Goal: Task Accomplishment & Management: Complete application form

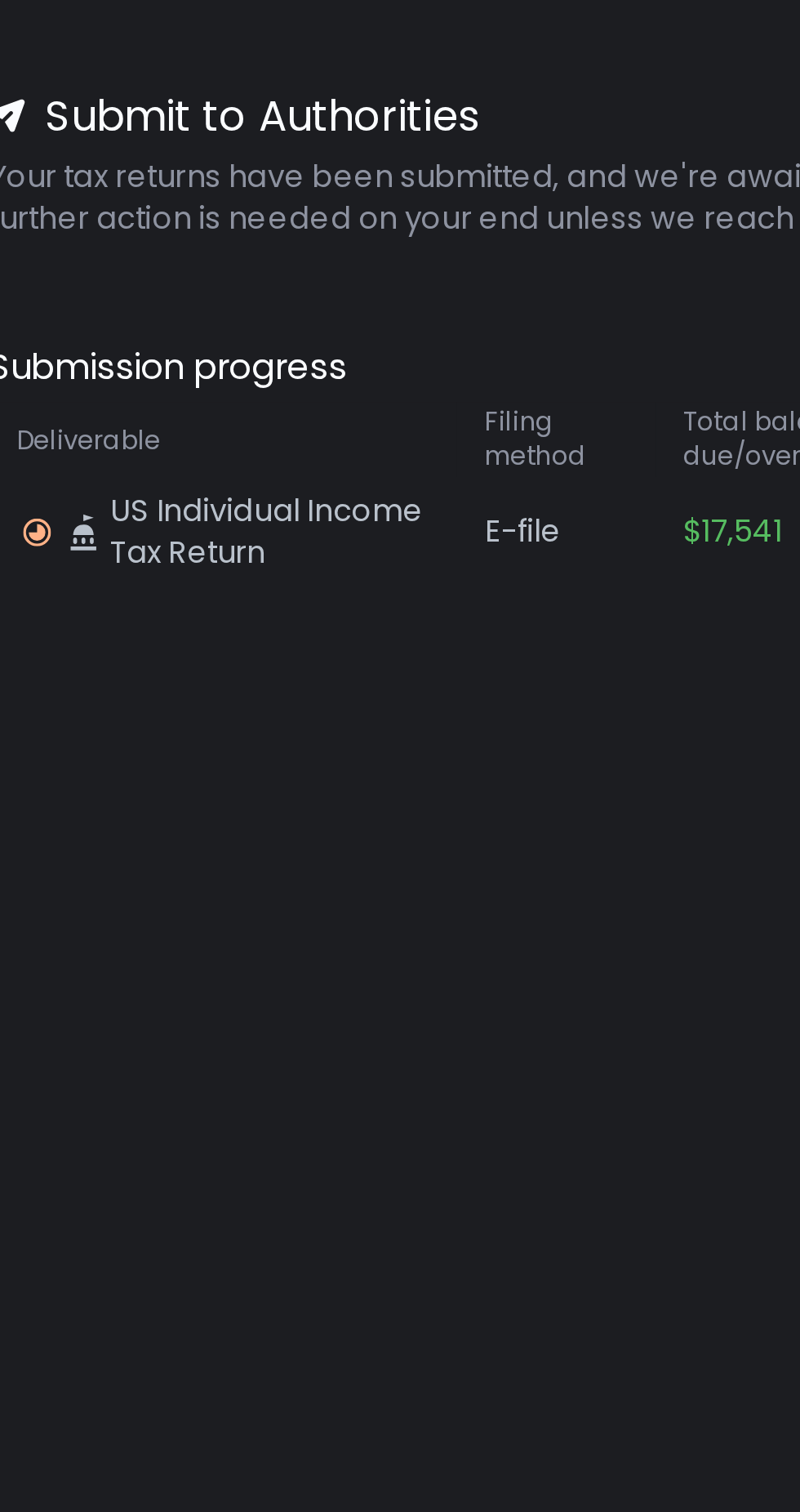
click at [235, 274] on span "US Individual Income Tax Return" at bounding box center [212, 282] width 113 height 30
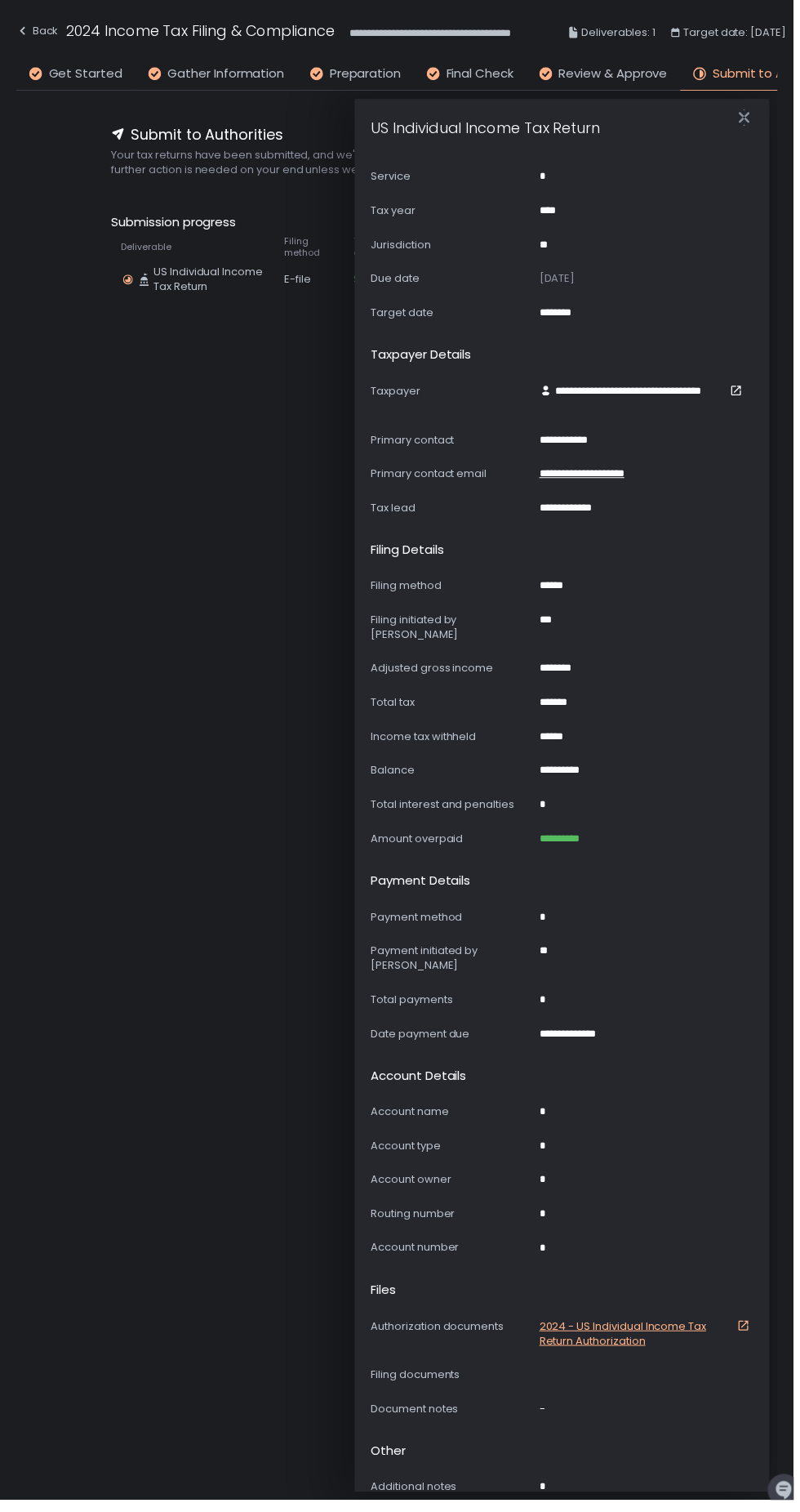
click at [756, 118] on icon "button" at bounding box center [751, 118] width 17 height 17
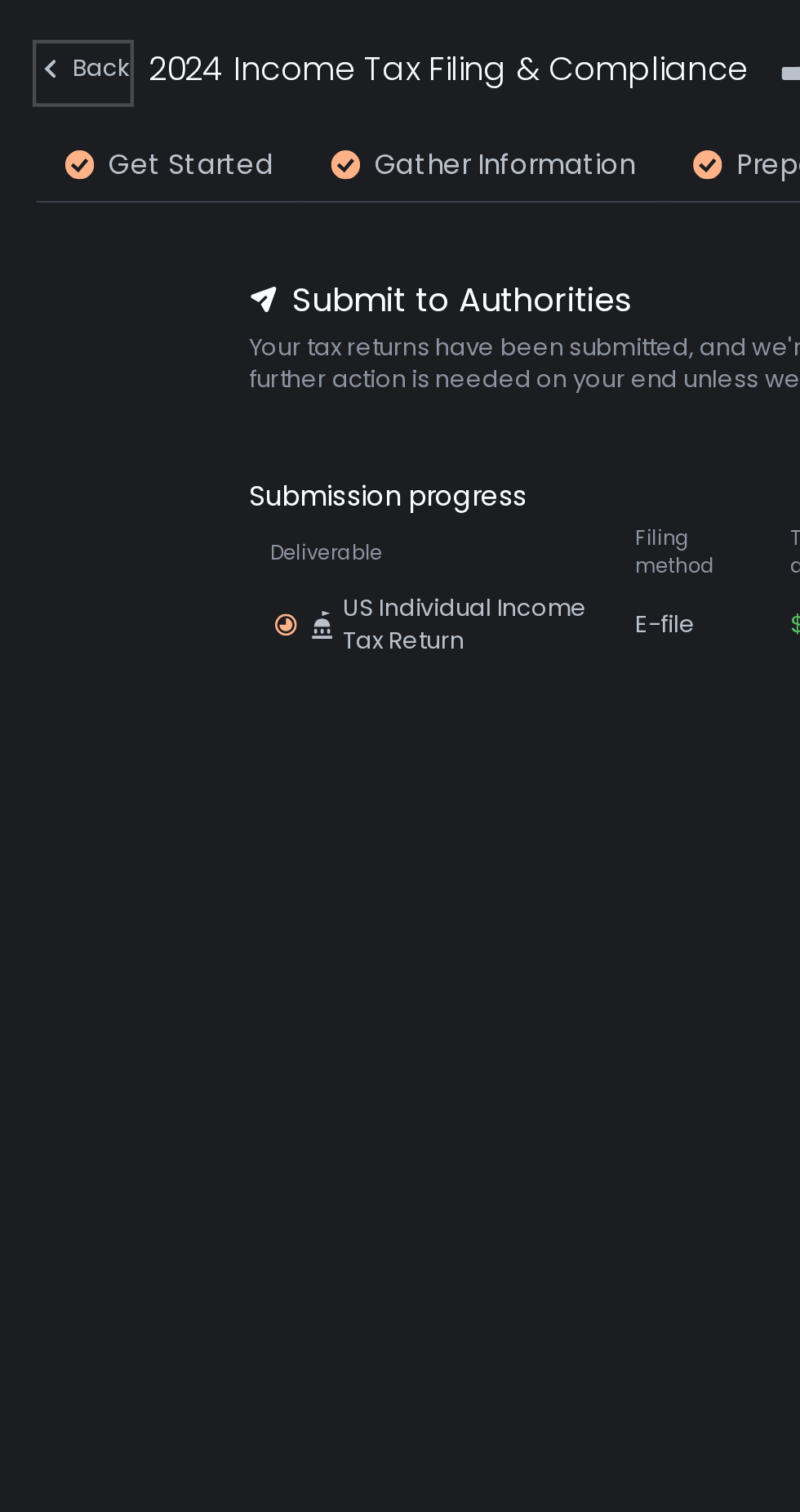
click at [48, 35] on div "Back" at bounding box center [38, 30] width 42 height 19
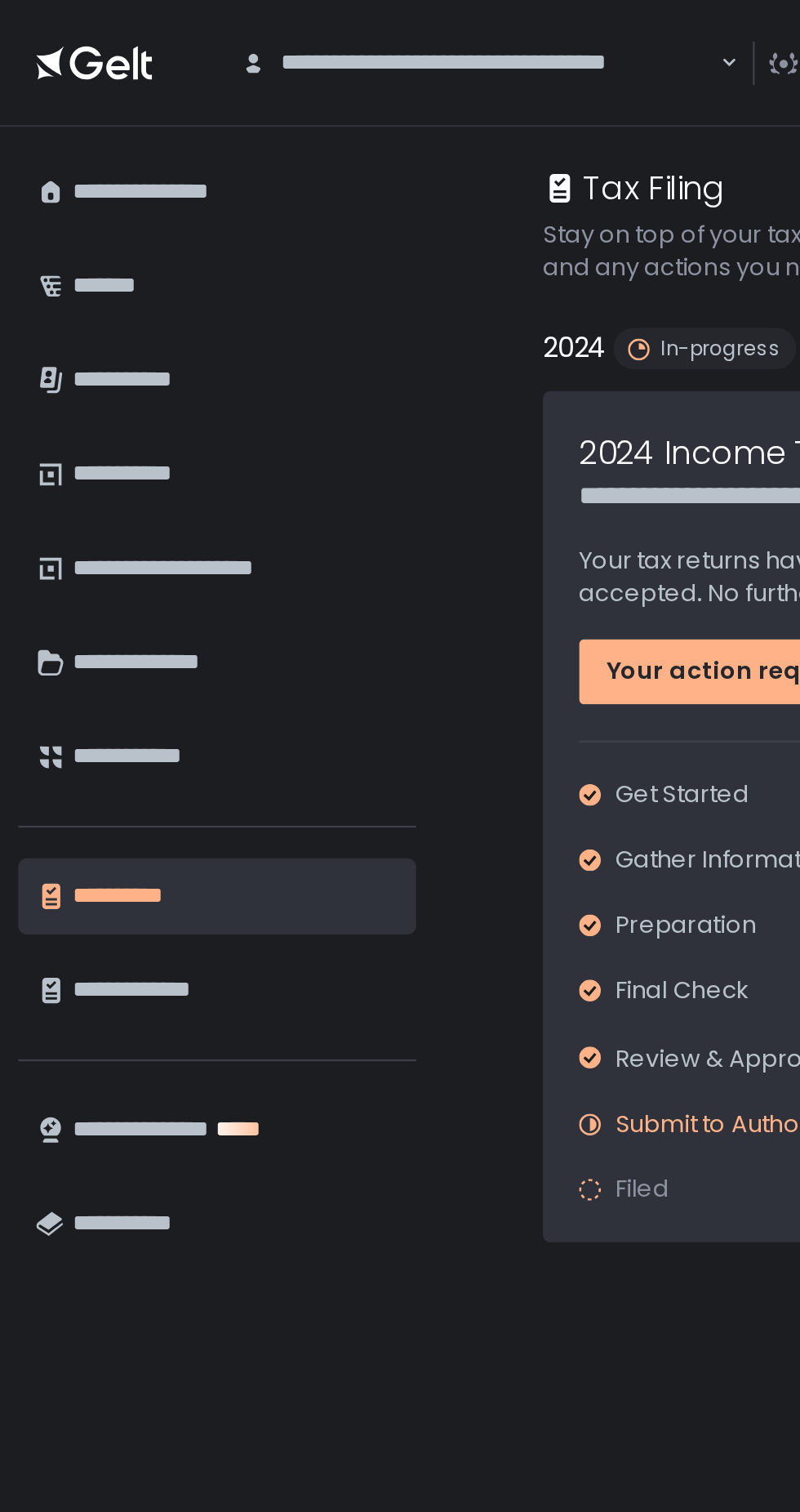
click at [127, 301] on div "**********" at bounding box center [105, 299] width 147 height 28
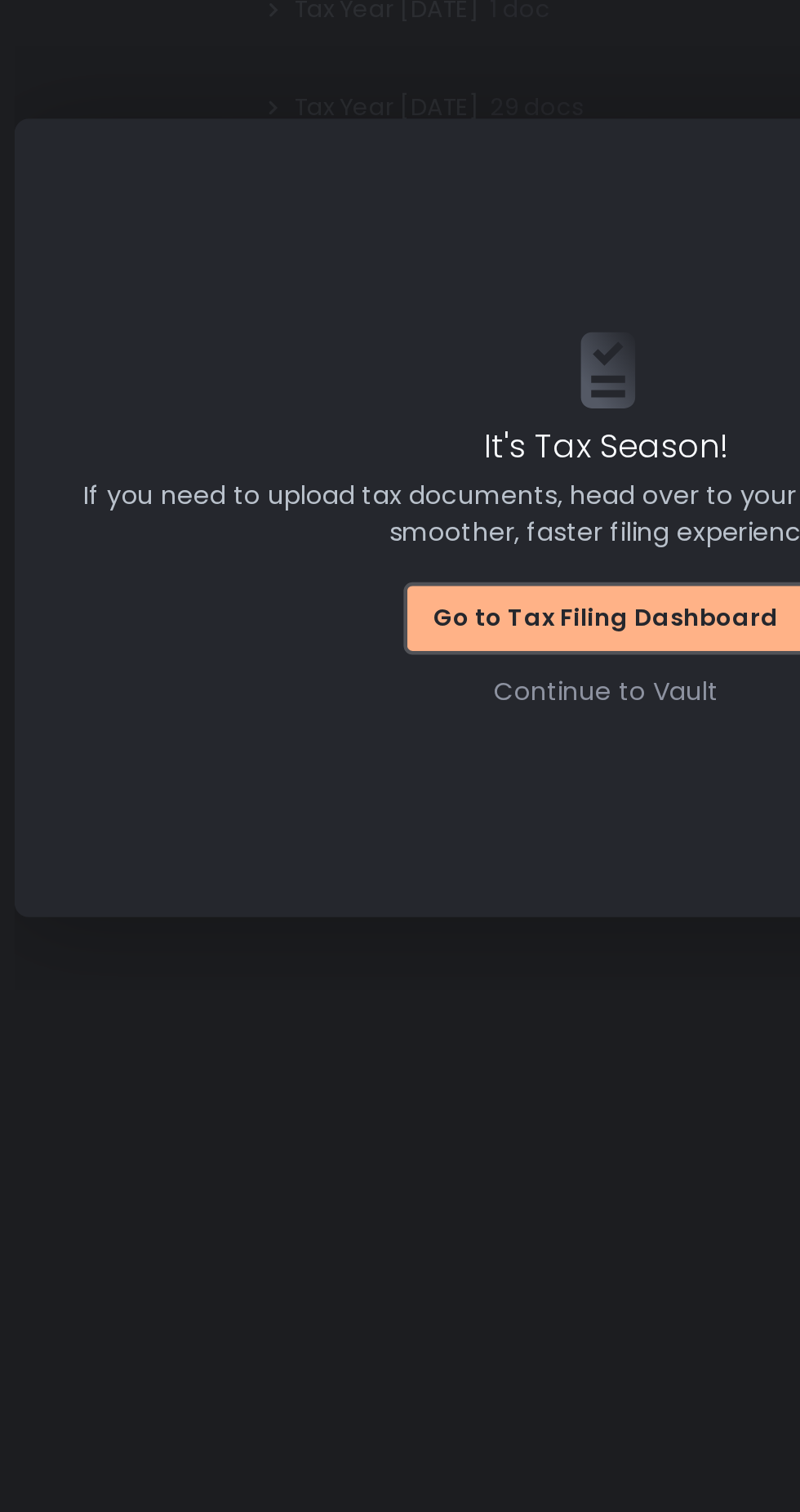
click at [437, 842] on div "Continue to Vault" at bounding box center [400, 834] width 102 height 17
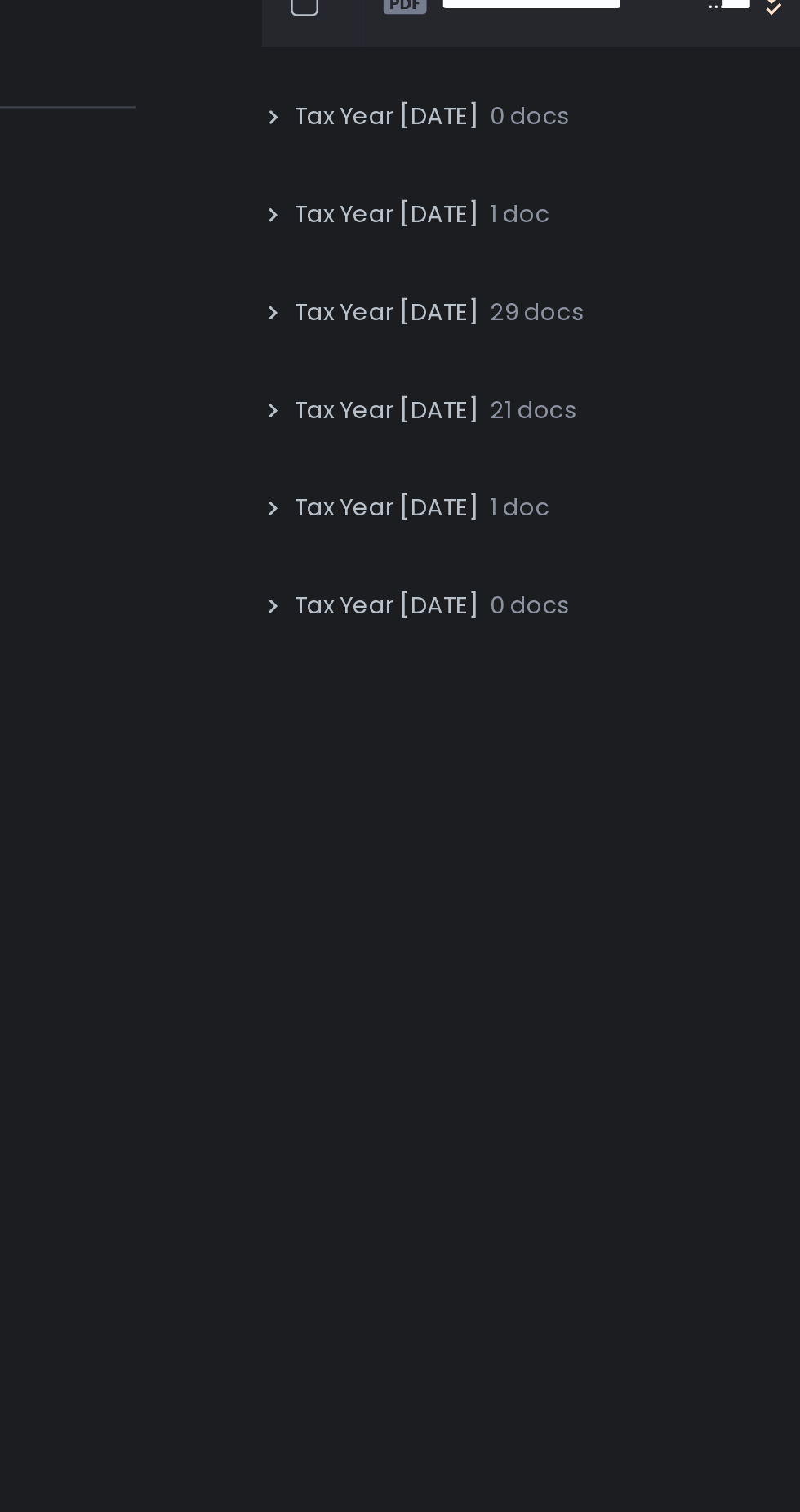
click at [335, 575] on div "Tax Year [DATE] 29 docs" at bounding box center [540, 571] width 591 height 38
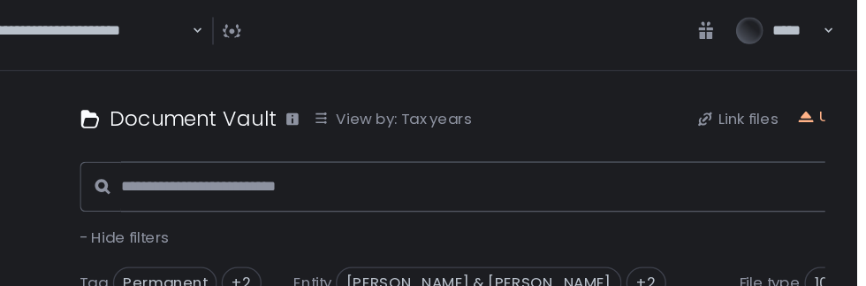
scroll to position [39, 0]
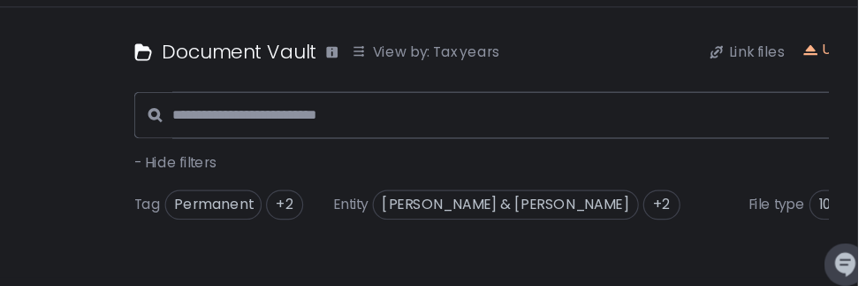
click at [838, 206] on span "1040" at bounding box center [847, 218] width 42 height 25
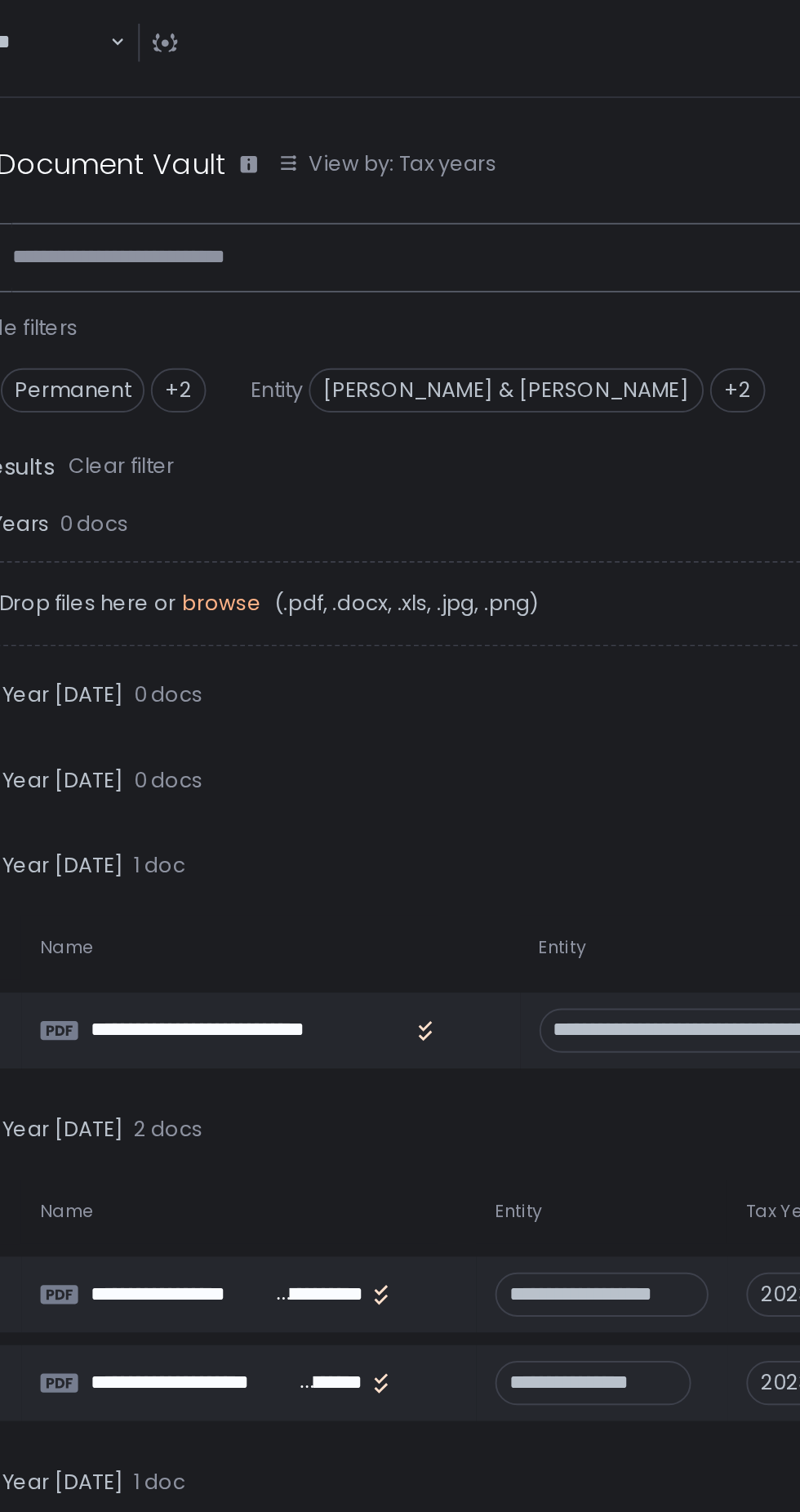
scroll to position [0, 0]
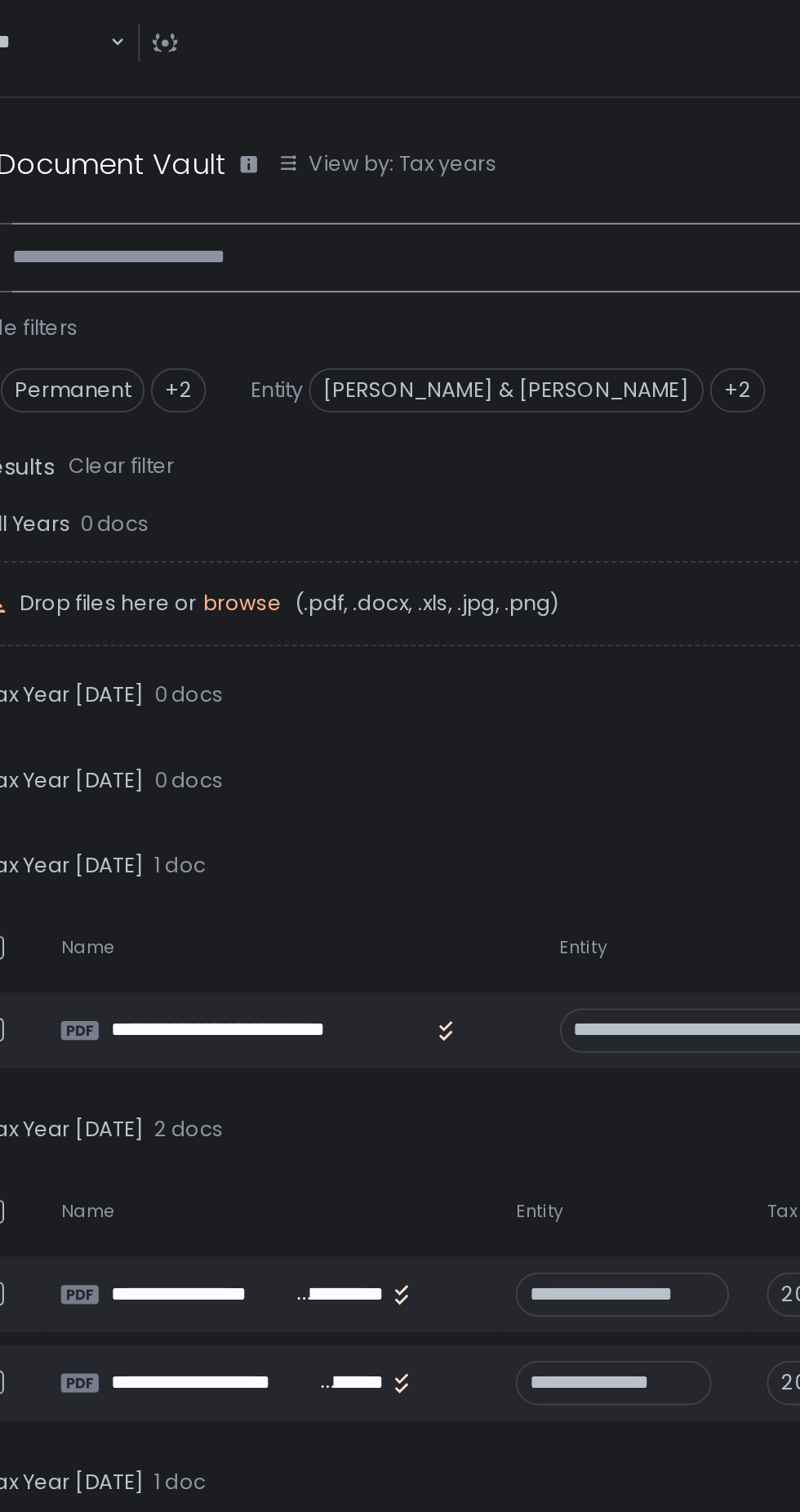
click at [491, 115] on input at bounding box center [546, 133] width 543 height 36
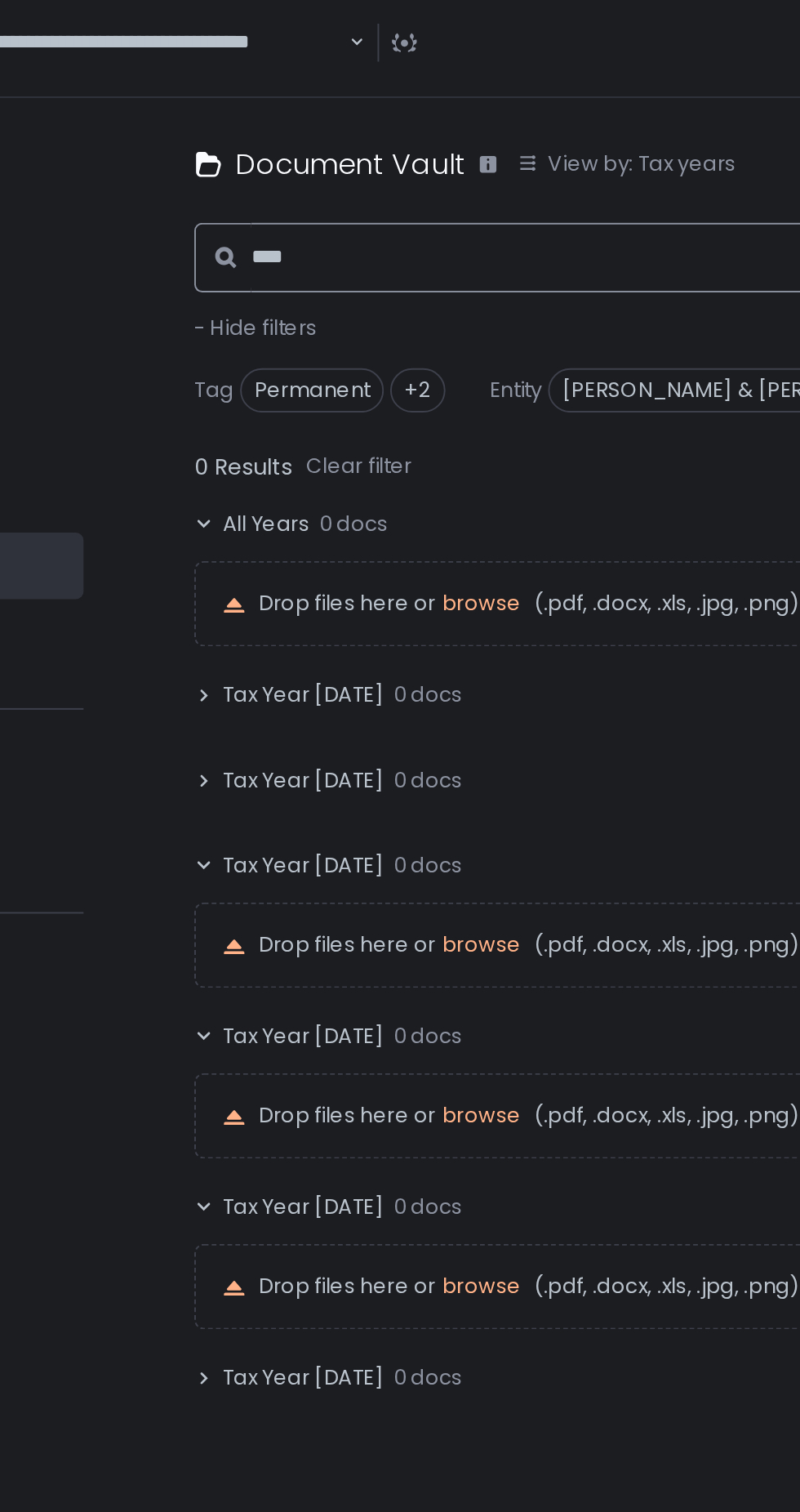
type input "****"
click at [335, 234] on div "Clear filter" at bounding box center [330, 241] width 55 height 15
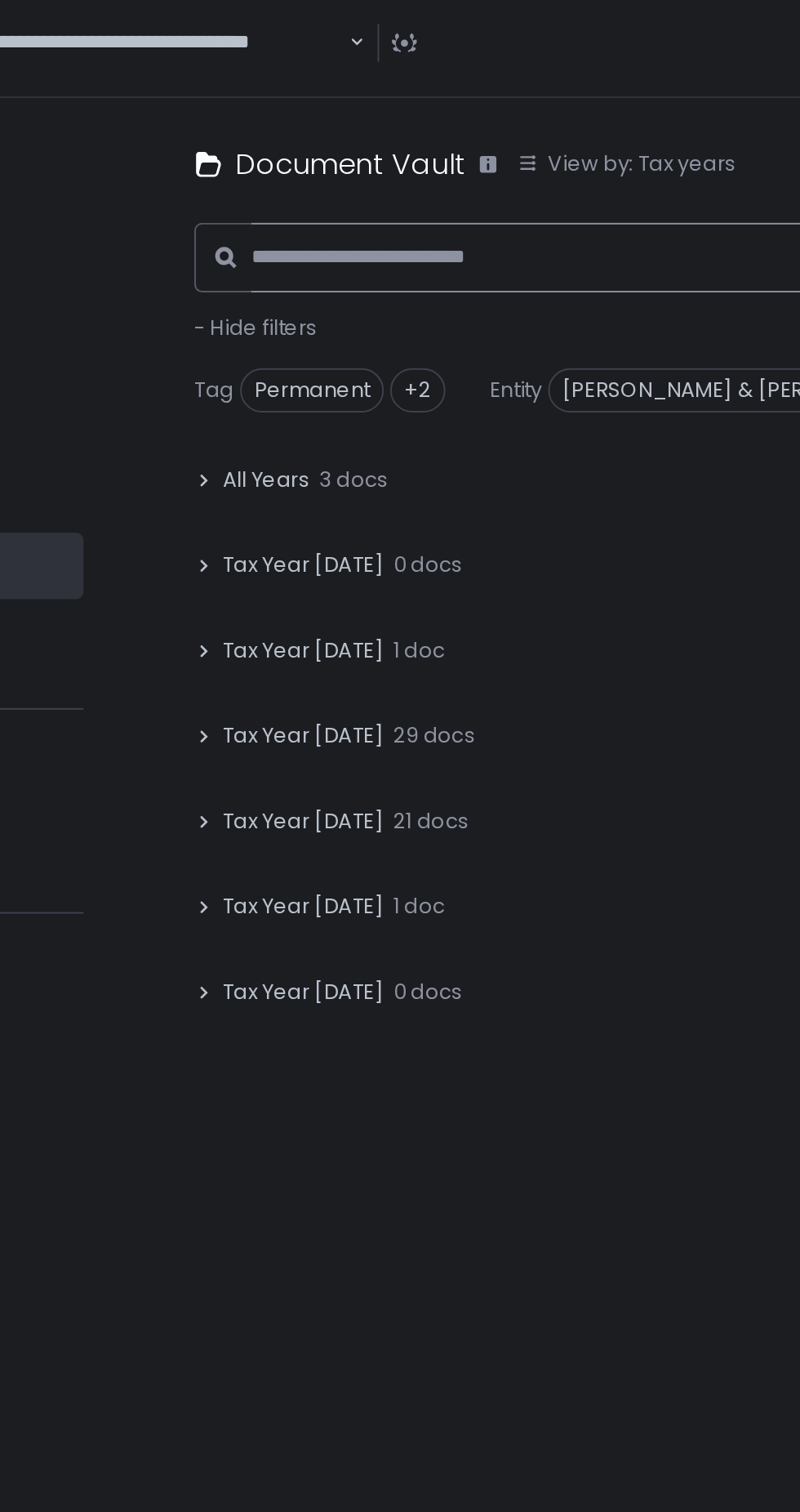
click at [378, 115] on input at bounding box center [546, 133] width 543 height 36
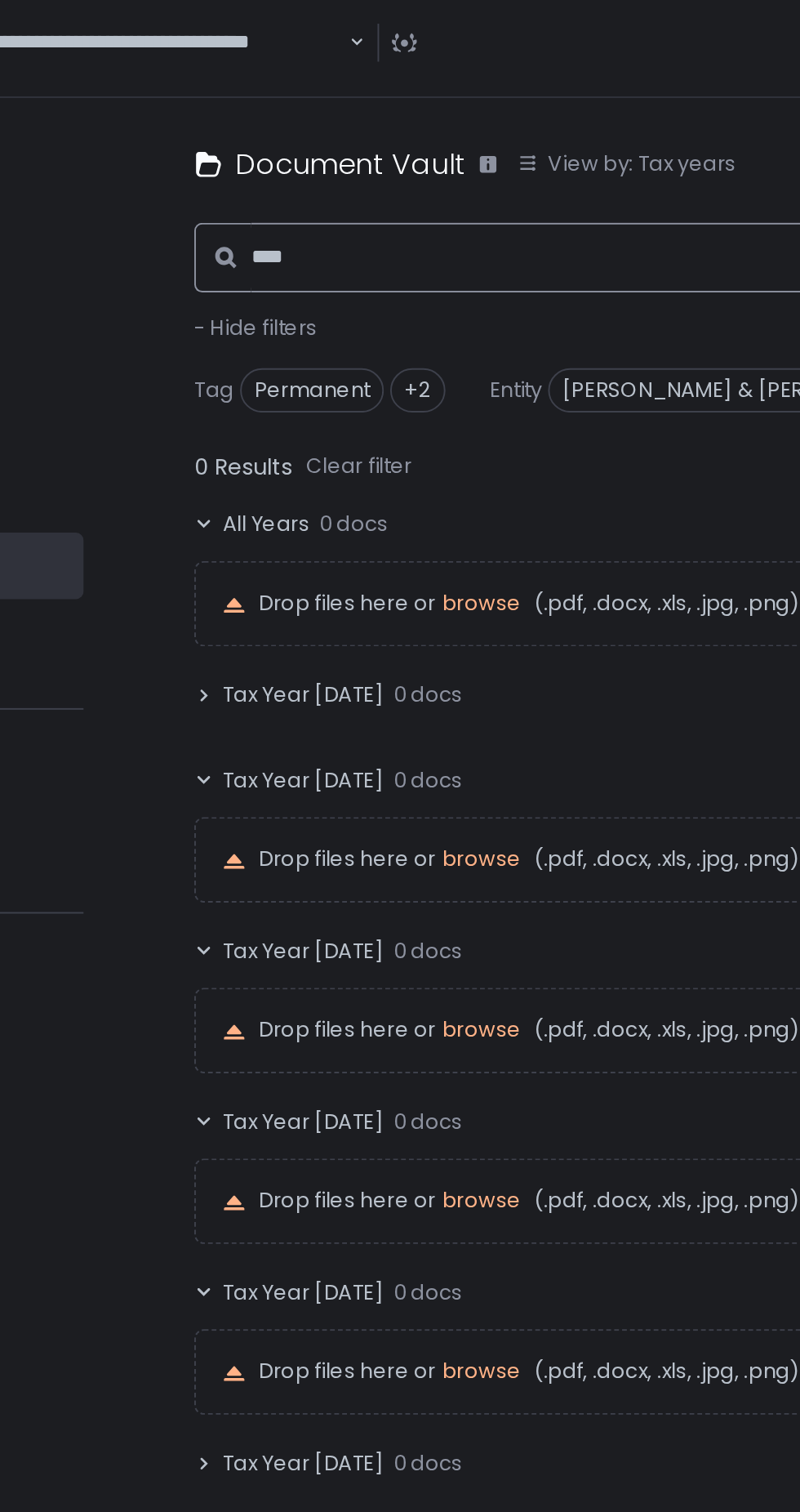
type input "*****"
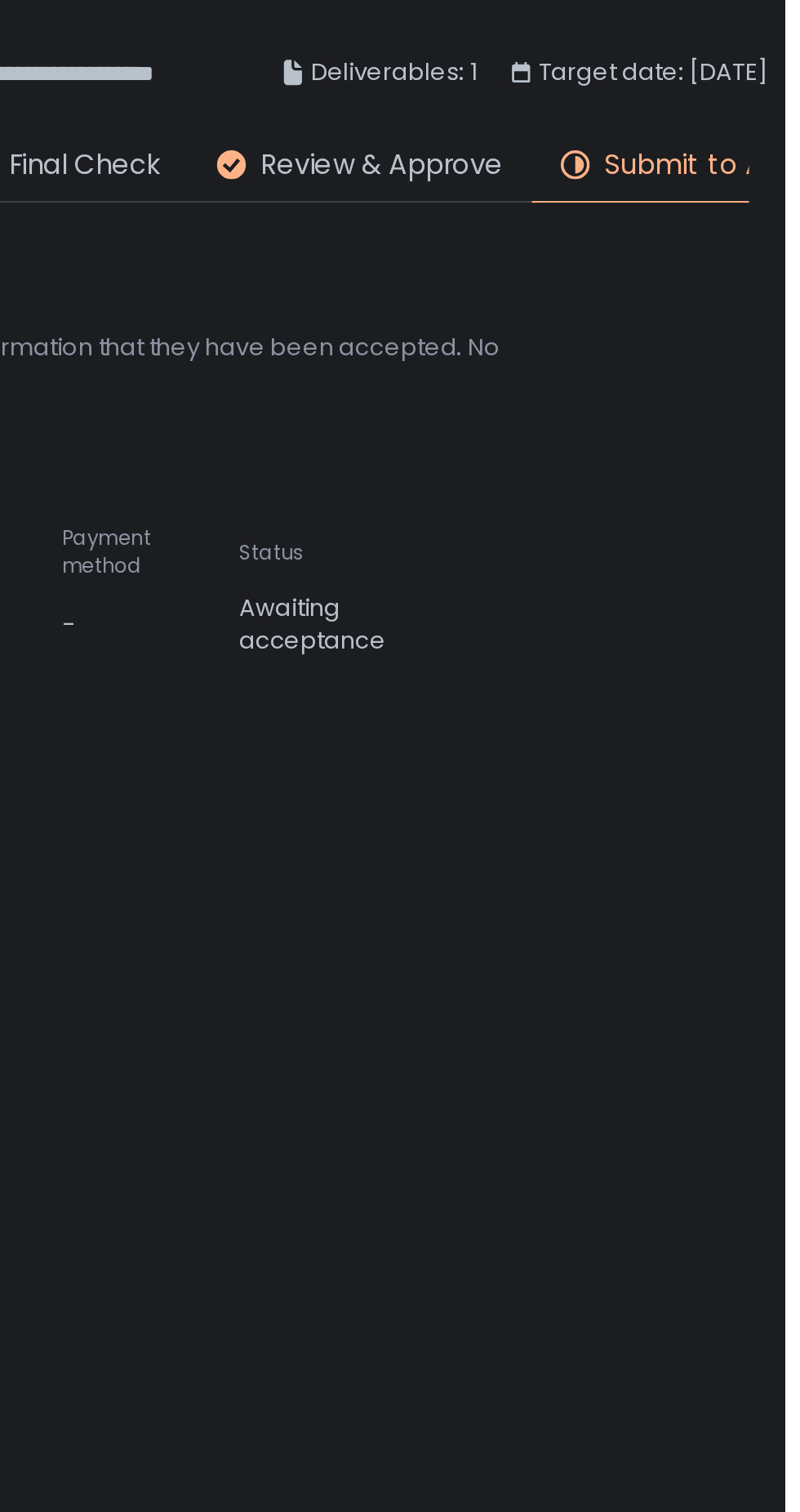
click at [491, 284] on div "-" at bounding box center [503, 282] width 60 height 15
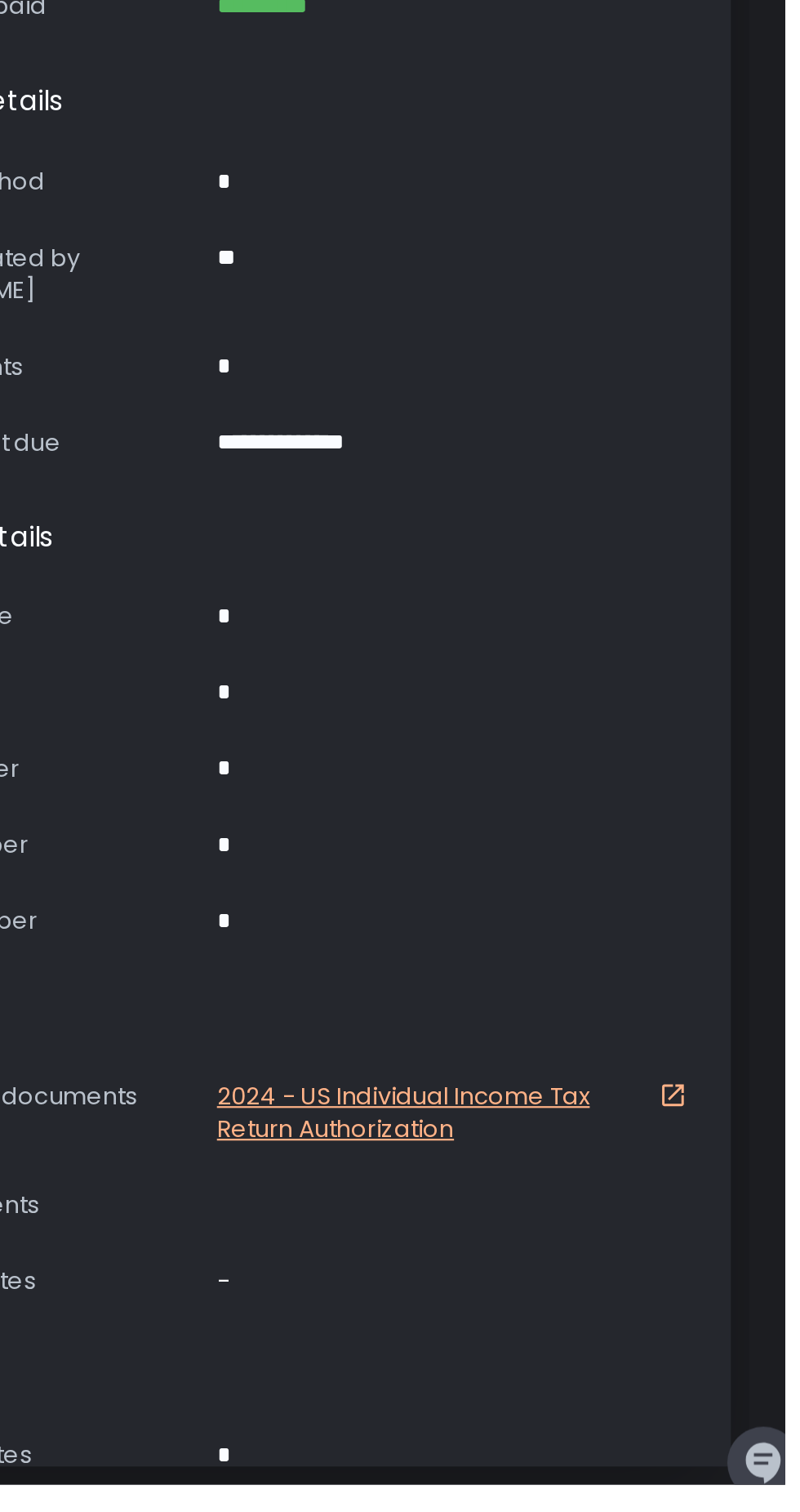
click at [564, 1329] on link "2024 - US Individual Income Tax Return Authorization" at bounding box center [651, 1344] width 215 height 30
